Goal: Transaction & Acquisition: Download file/media

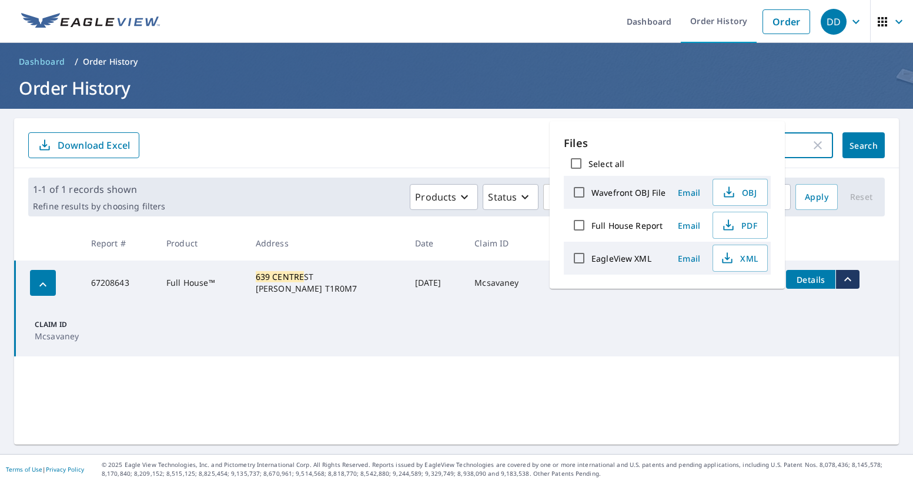
drag, startPoint x: 807, startPoint y: 149, endPoint x: 817, endPoint y: 148, distance: 10.6
click at [809, 149] on input "639 centre" at bounding box center [724, 145] width 173 height 33
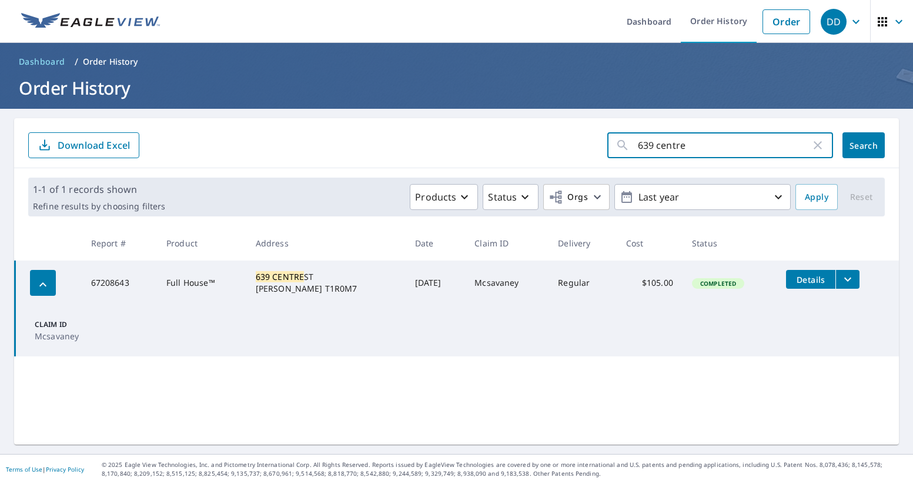
drag, startPoint x: 821, startPoint y: 148, endPoint x: 802, endPoint y: 147, distance: 18.8
click at [819, 148] on icon "button" at bounding box center [818, 145] width 14 height 14
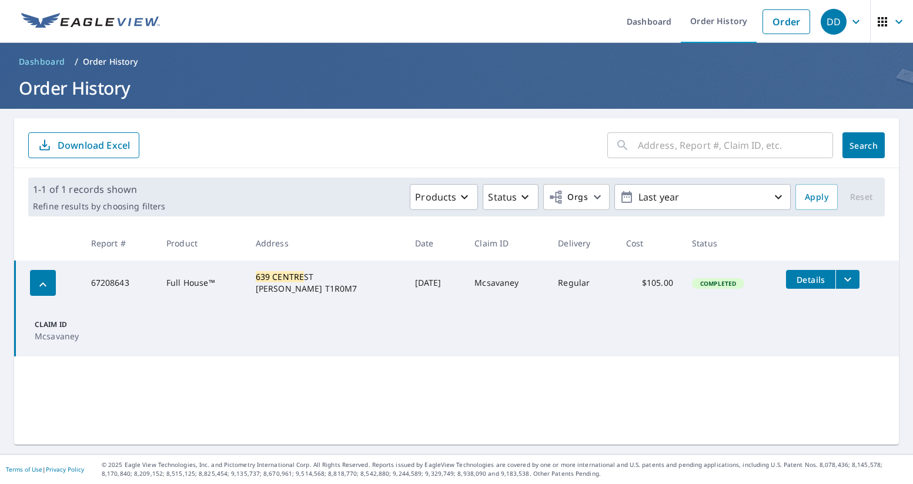
click at [724, 150] on input "text" at bounding box center [735, 145] width 195 height 33
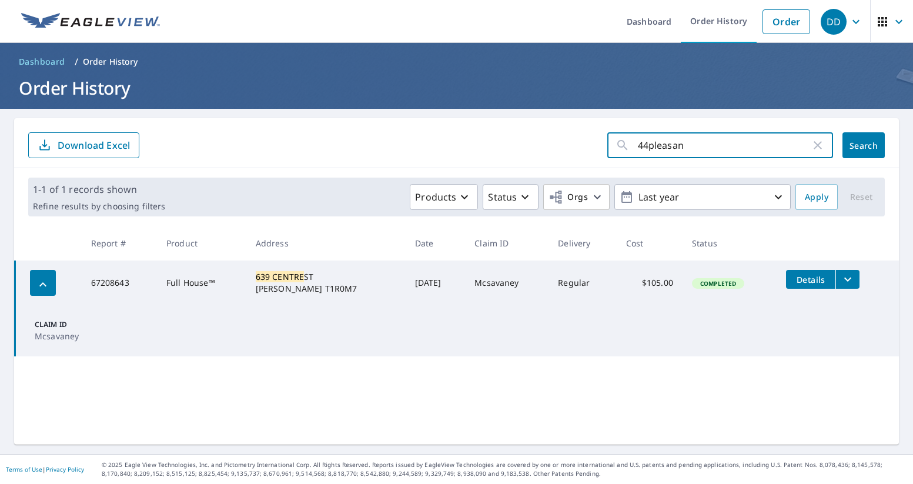
type input "44pleasant"
click at [864, 145] on button "Search" at bounding box center [863, 145] width 42 height 26
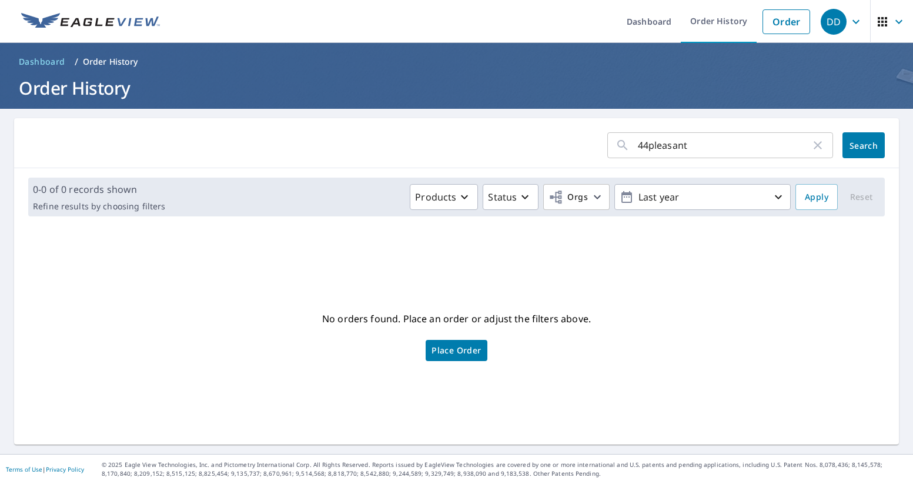
click at [652, 145] on input "44pleasant" at bounding box center [724, 145] width 173 height 33
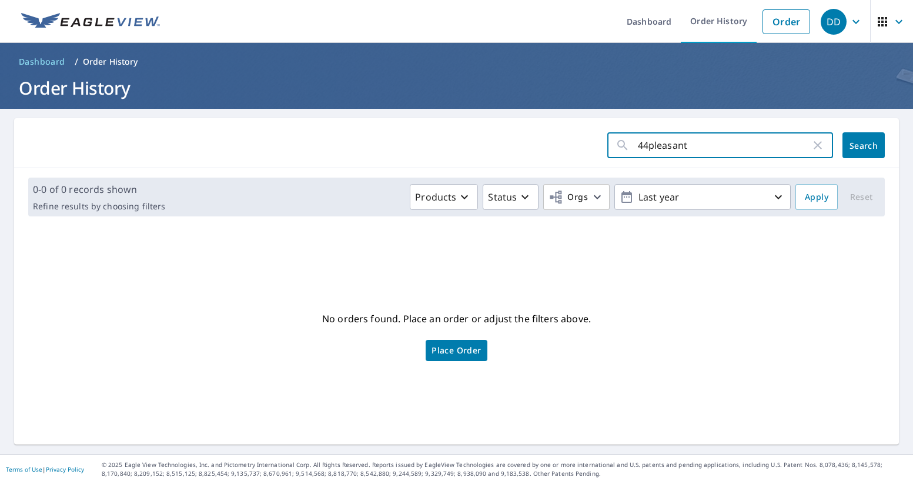
drag, startPoint x: 690, startPoint y: 147, endPoint x: 648, endPoint y: 148, distance: 41.7
click at [648, 148] on input "44pleasant" at bounding box center [724, 145] width 173 height 33
type input "44"
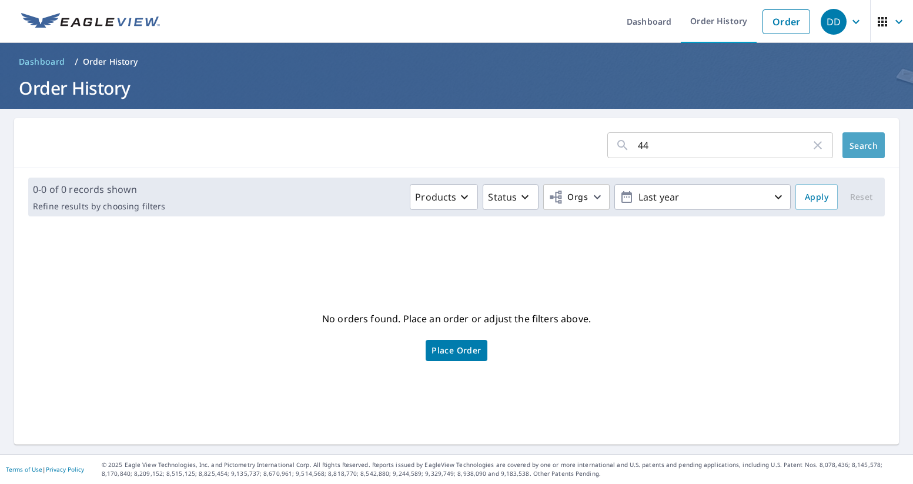
click at [852, 140] on span "Search" at bounding box center [864, 145] width 24 height 11
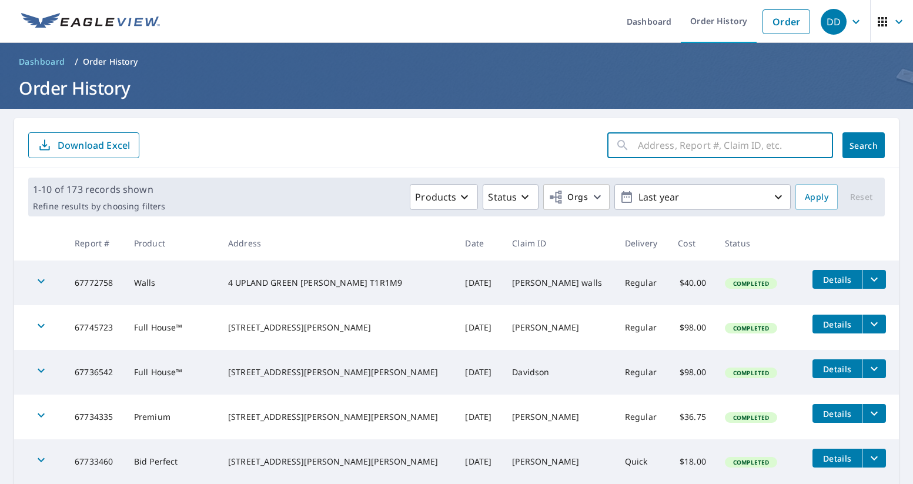
click at [658, 153] on input "text" at bounding box center [735, 145] width 195 height 33
type input "44 pleasant park"
click at [864, 145] on button "Search" at bounding box center [863, 145] width 42 height 26
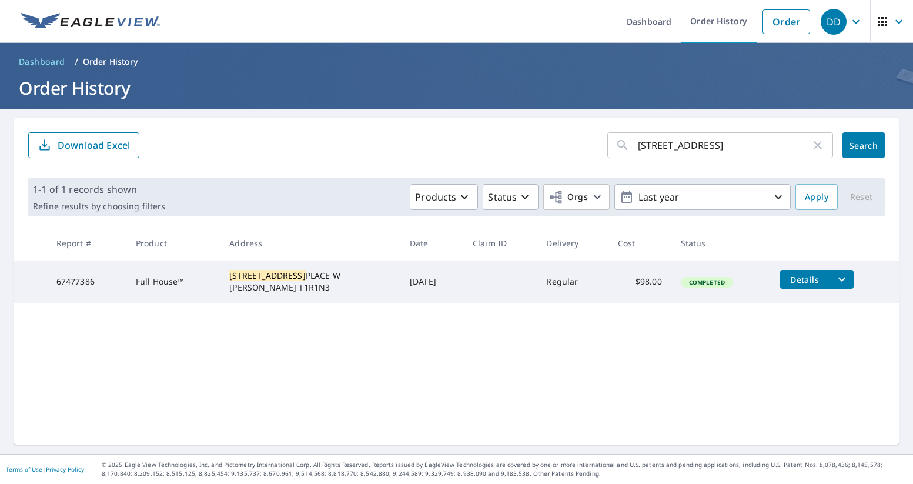
click at [845, 280] on icon "filesDropdownBtn-67477386" at bounding box center [841, 279] width 7 height 4
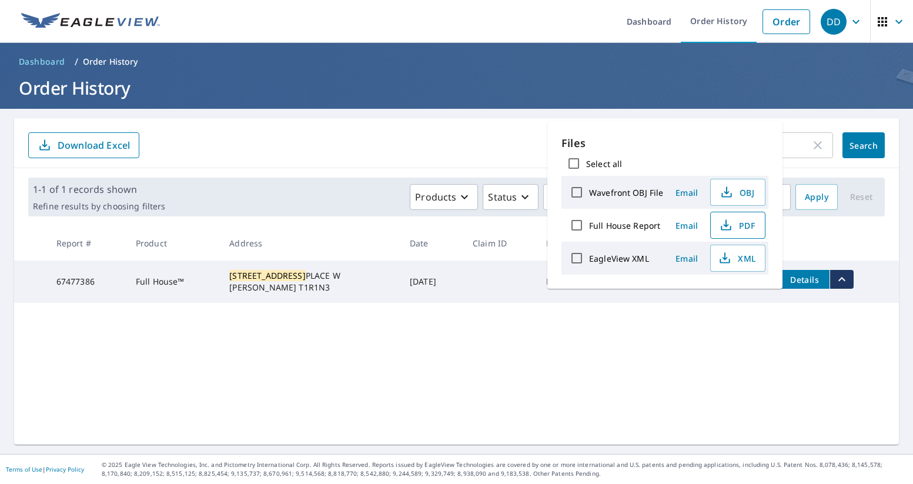
click at [735, 224] on span "PDF" at bounding box center [737, 225] width 38 height 14
